Goal: Check status: Check status

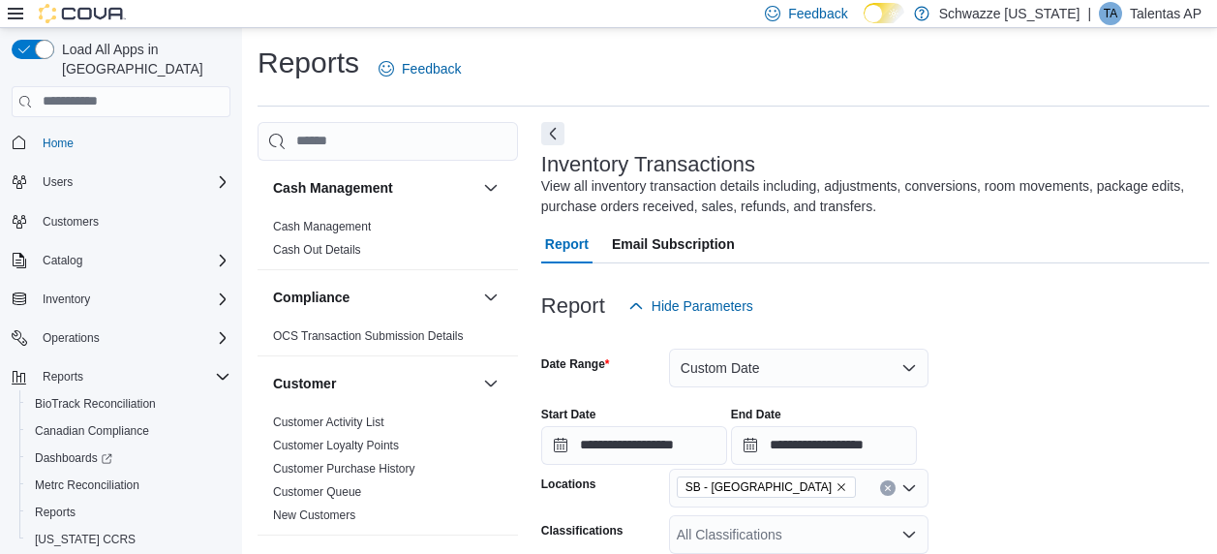
scroll to position [231, 0]
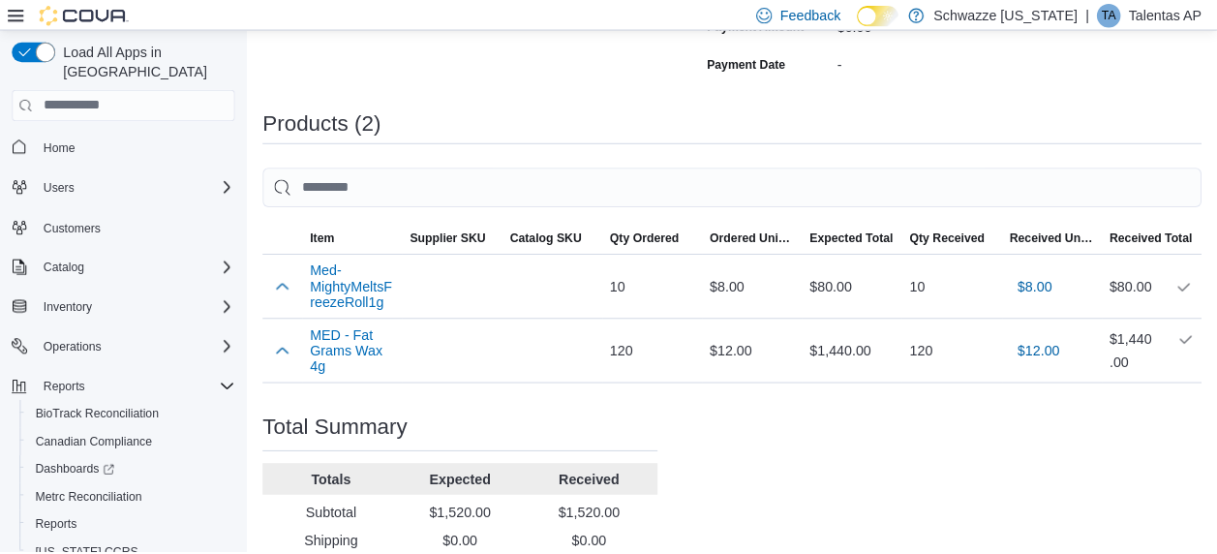
scroll to position [598, 0]
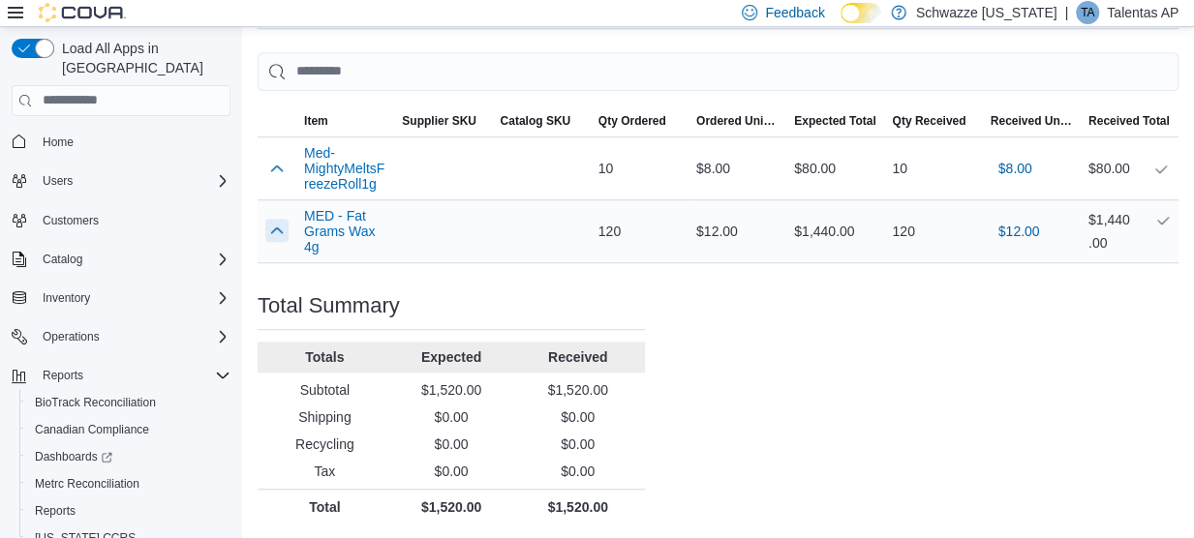
click at [282, 227] on button "button" at bounding box center [276, 230] width 23 height 23
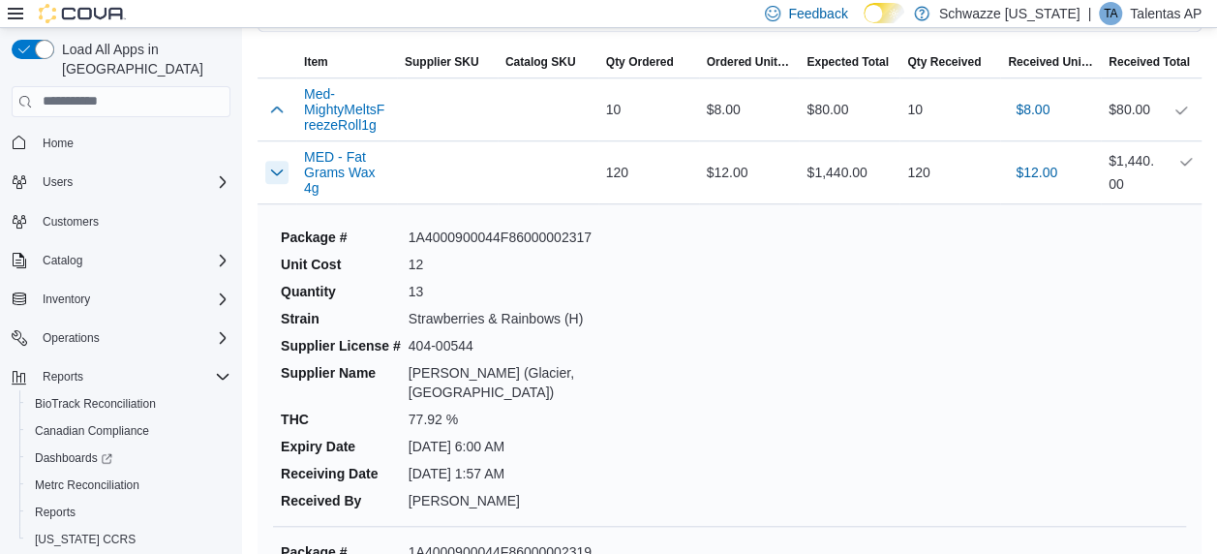
scroll to position [658, 0]
click at [282, 172] on button "button" at bounding box center [276, 171] width 23 height 23
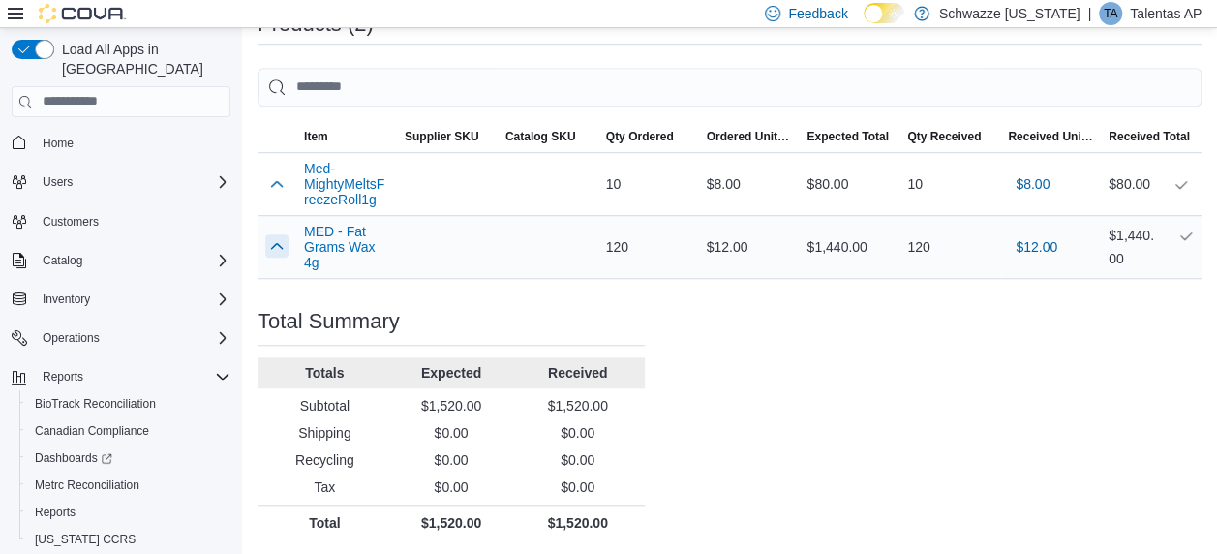
click at [286, 247] on button "button" at bounding box center [276, 245] width 23 height 23
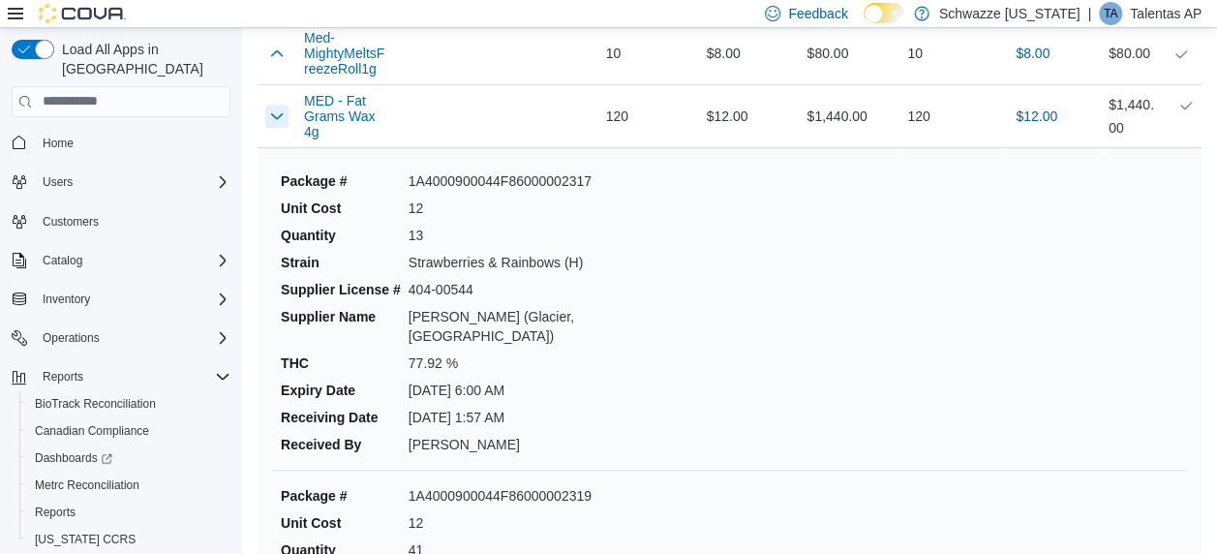
scroll to position [713, 0]
click at [262, 116] on div at bounding box center [277, 117] width 39 height 39
click at [271, 119] on button "button" at bounding box center [276, 116] width 23 height 23
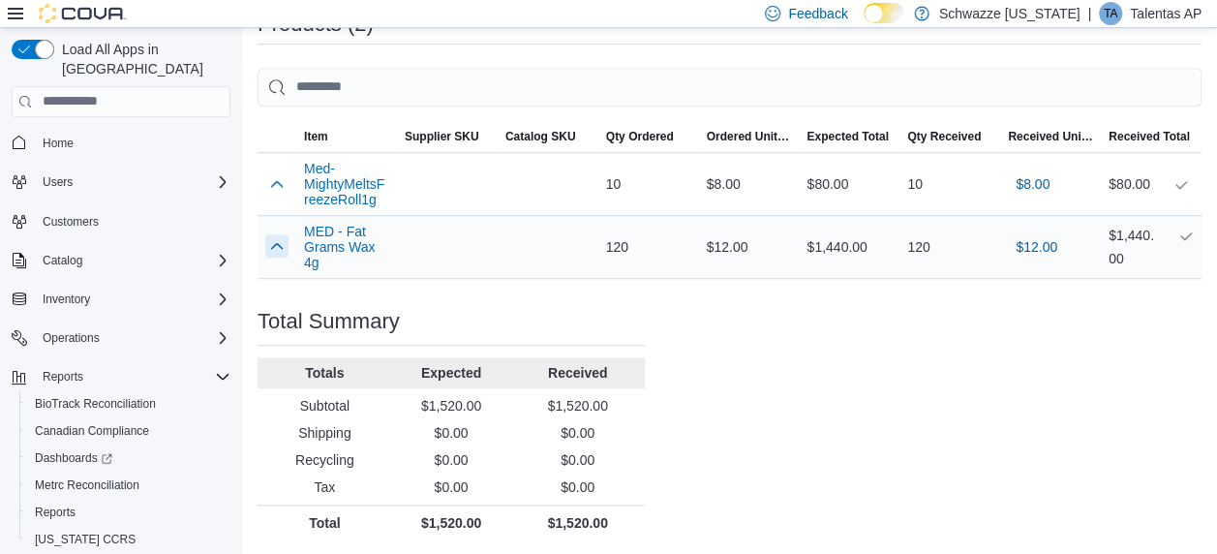
click at [271, 246] on button "button" at bounding box center [276, 245] width 23 height 23
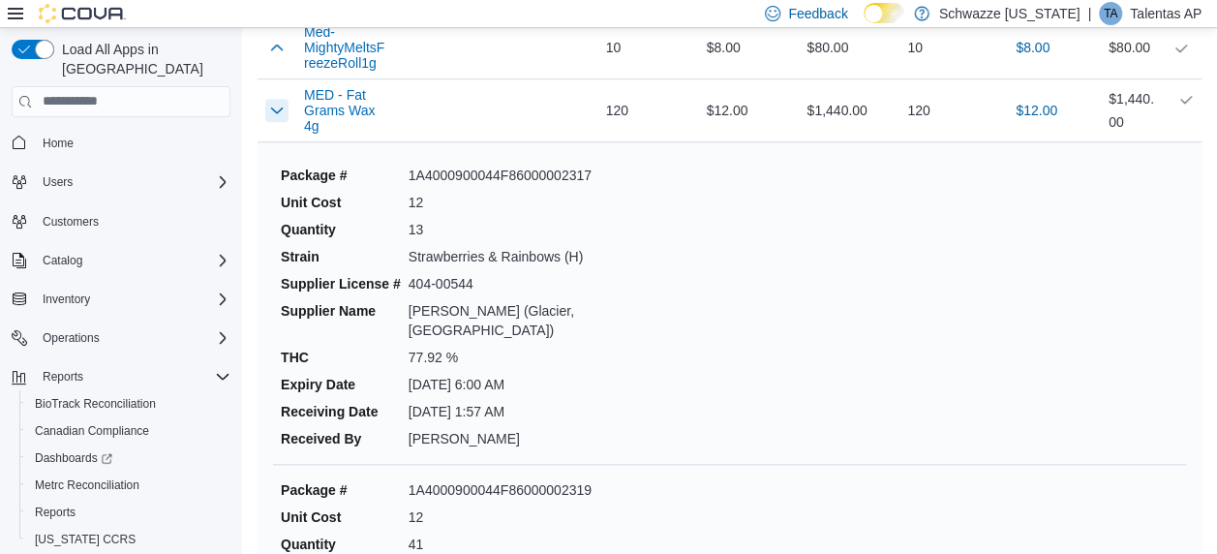
scroll to position [721, 0]
click at [434, 228] on dd "13" at bounding box center [531, 228] width 244 height 19
click at [773, 345] on div "Package # 1A4000900044F86000002317 Unit Cost 12 Quantity 13 Strain Strawberries…" at bounding box center [729, 306] width 913 height 315
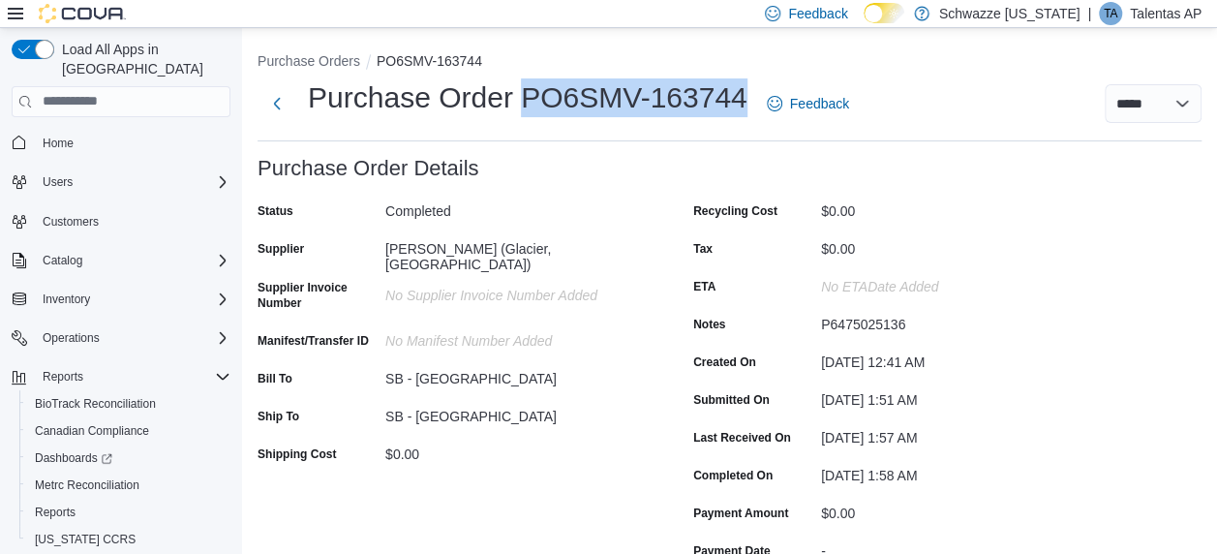
drag, startPoint x: 525, startPoint y: 90, endPoint x: 747, endPoint y: 91, distance: 222.7
click at [747, 91] on div "Purchase Order PO6SMV-163744 Feedback" at bounding box center [557, 103] width 599 height 50
copy h1 "PO6SMV-163744"
click at [1150, 93] on select "**********" at bounding box center [1153, 103] width 97 height 39
select select "**********"
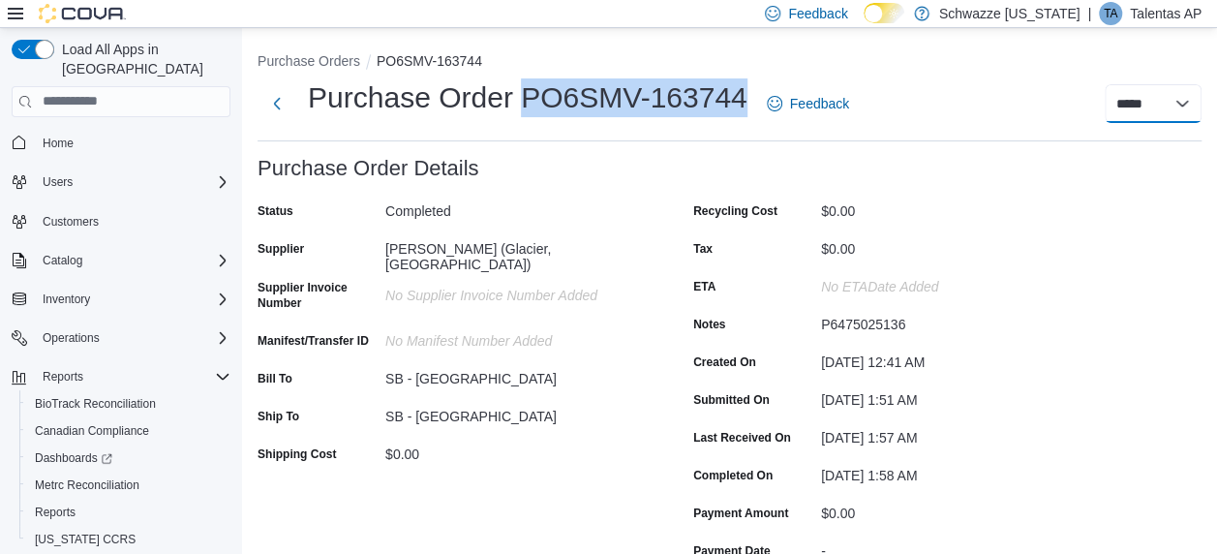
click at [1119, 84] on select "**********" at bounding box center [1153, 103] width 97 height 39
select select
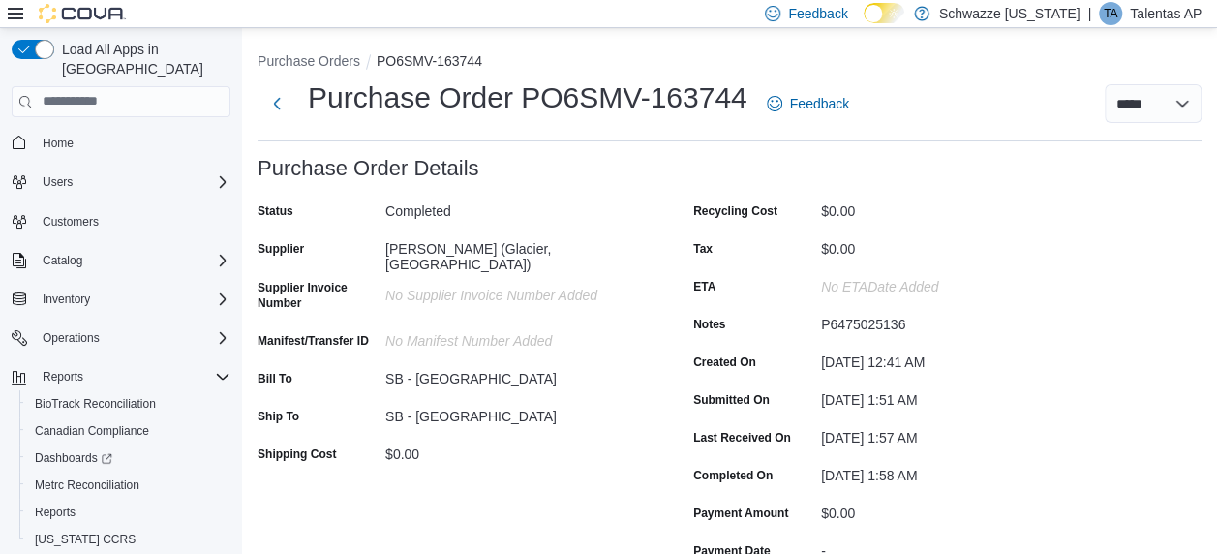
click at [401, 494] on div "Status Completed Supplier MS Lafayette (Glacier, Meraki) Supplier Invoice Numbe…" at bounding box center [451, 381] width 387 height 370
